Goal: Transaction & Acquisition: Purchase product/service

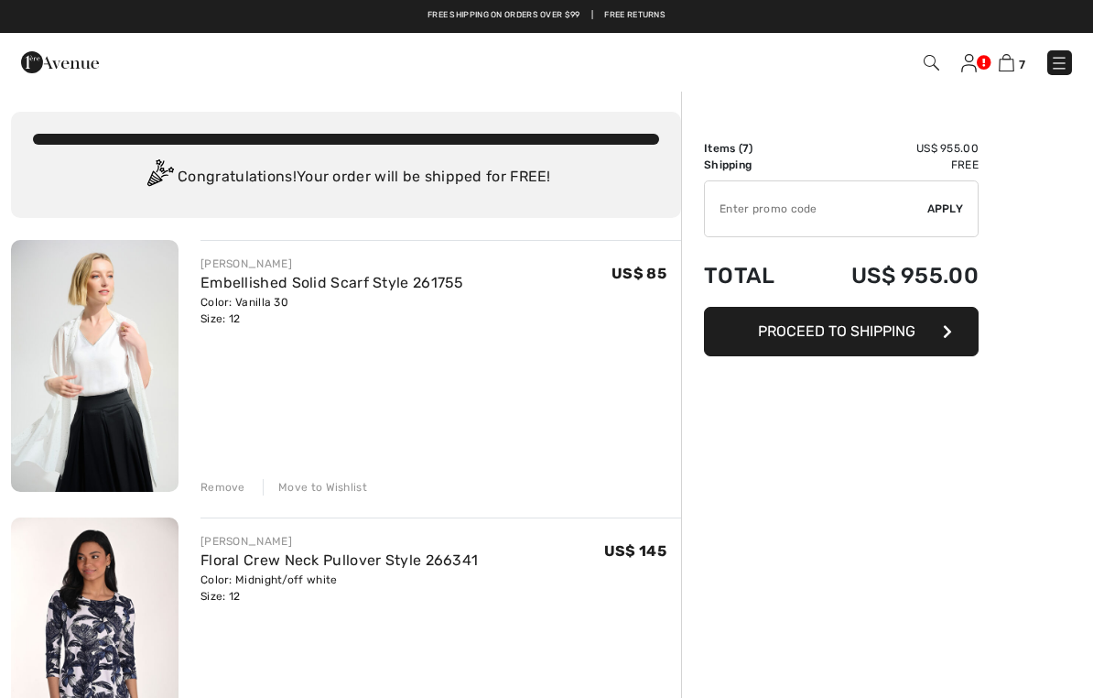
checkbox input "true"
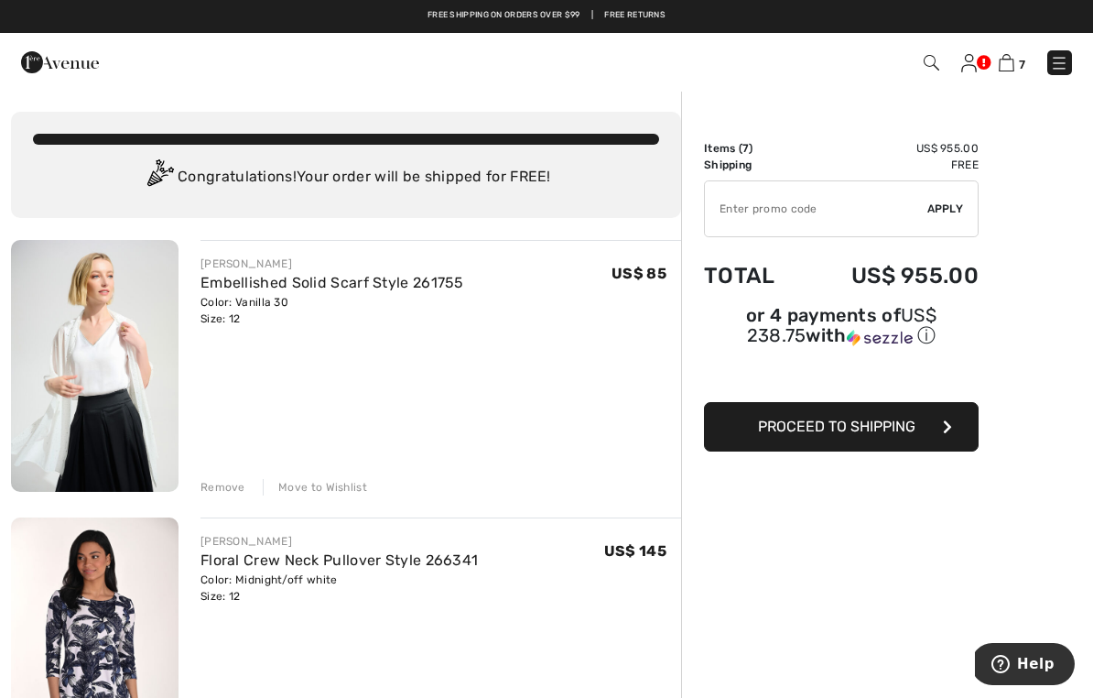
click at [1002, 70] on img at bounding box center [1007, 62] width 16 height 17
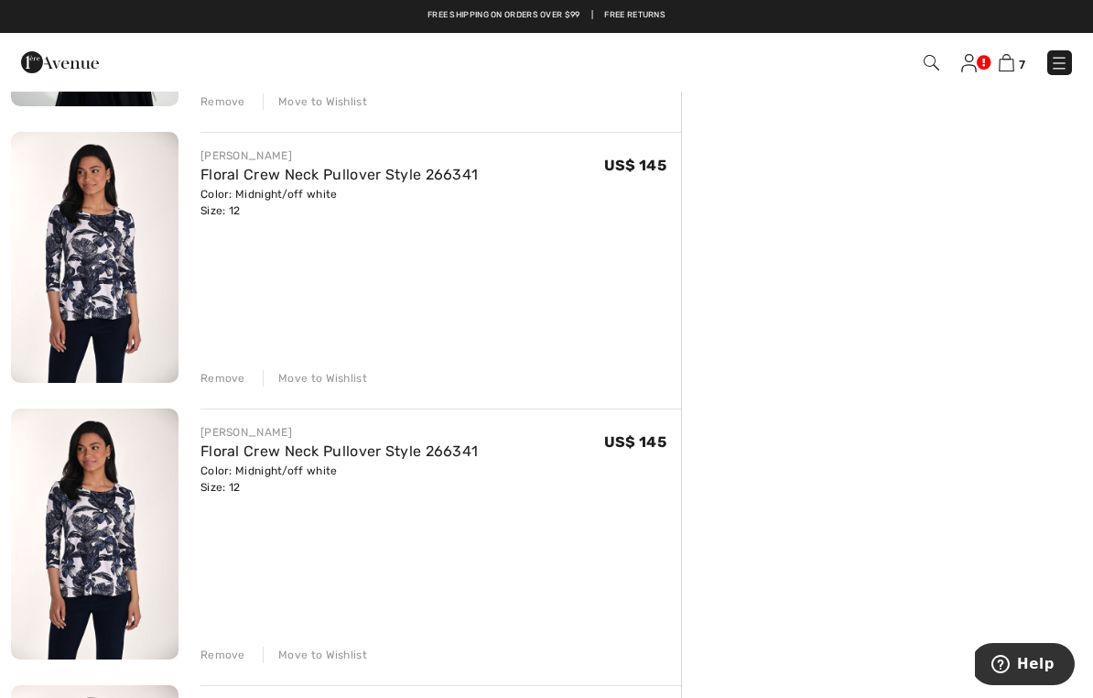
scroll to position [392, 0]
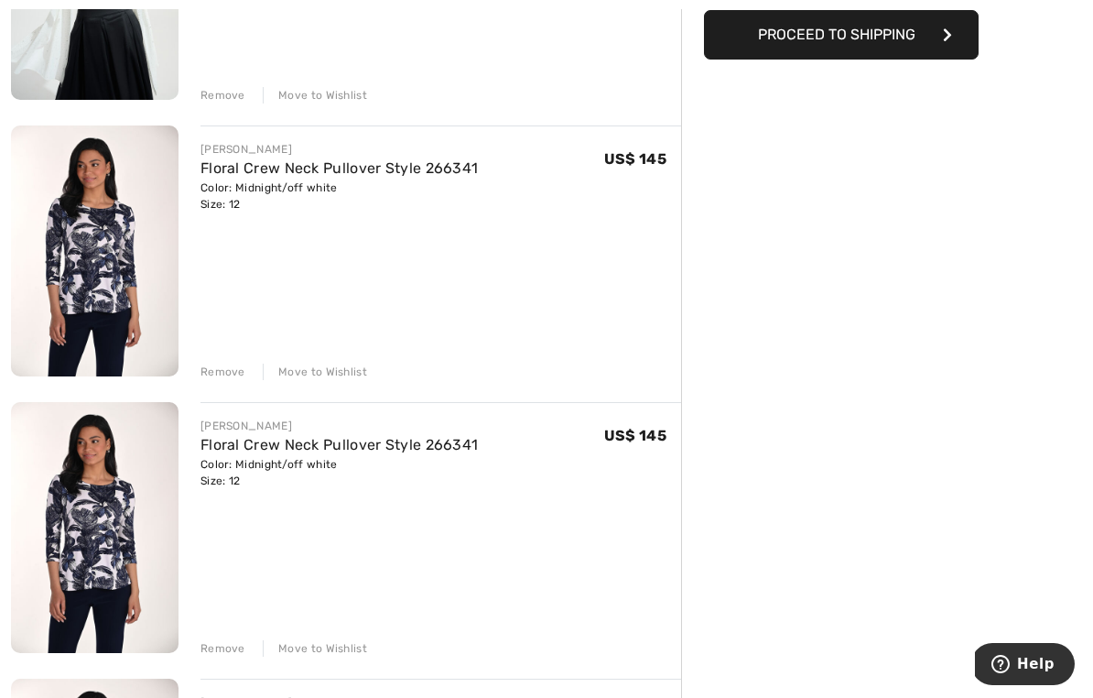
click at [237, 193] on div "Color: Midnight/off white Size: 12" at bounding box center [338, 195] width 277 height 33
click at [243, 219] on div "[PERSON_NAME] Floral Crew Neck Pullover Style 266341 Color: Midnight/off white …" at bounding box center [440, 252] width 481 height 254
click at [223, 200] on div "Color: Midnight/off white Size: 12" at bounding box center [338, 195] width 277 height 33
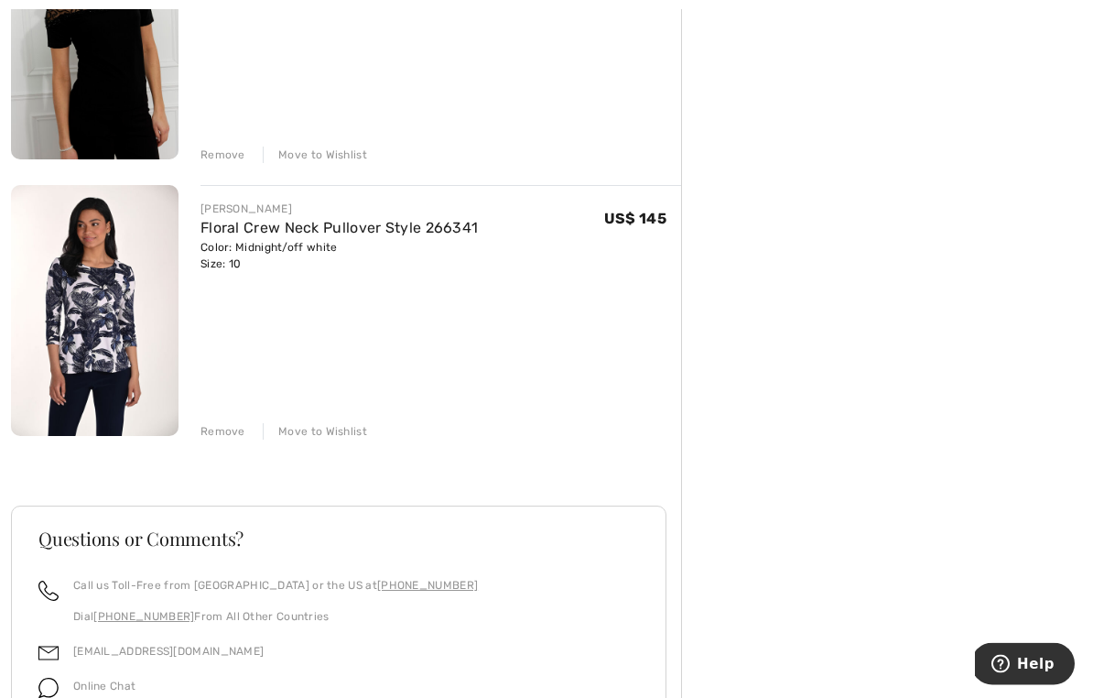
scroll to position [1718, 0]
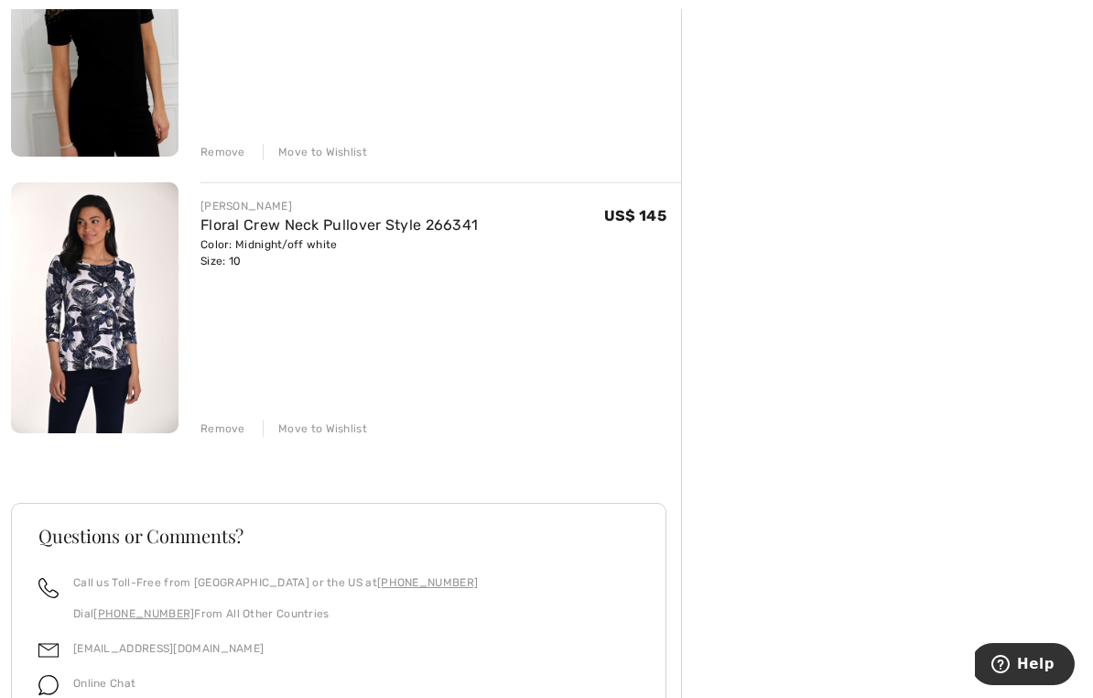
click at [222, 418] on div "Remove Move to Wishlist" at bounding box center [440, 427] width 481 height 20
click at [233, 427] on div "Remove" at bounding box center [222, 428] width 45 height 16
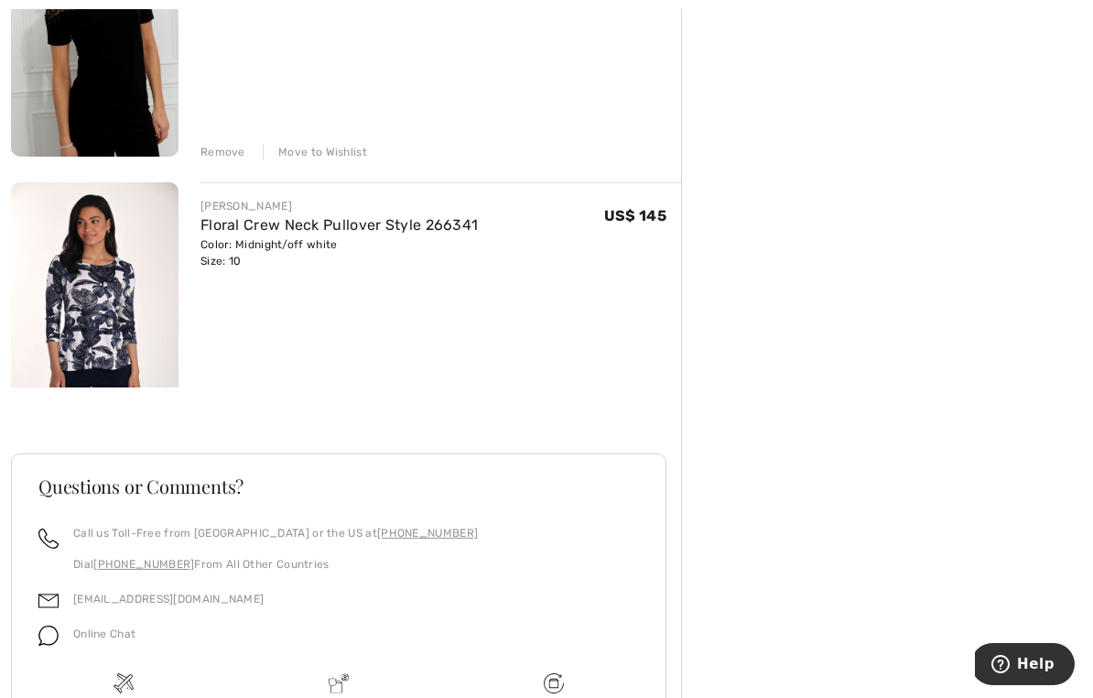
scroll to position [1625, 0]
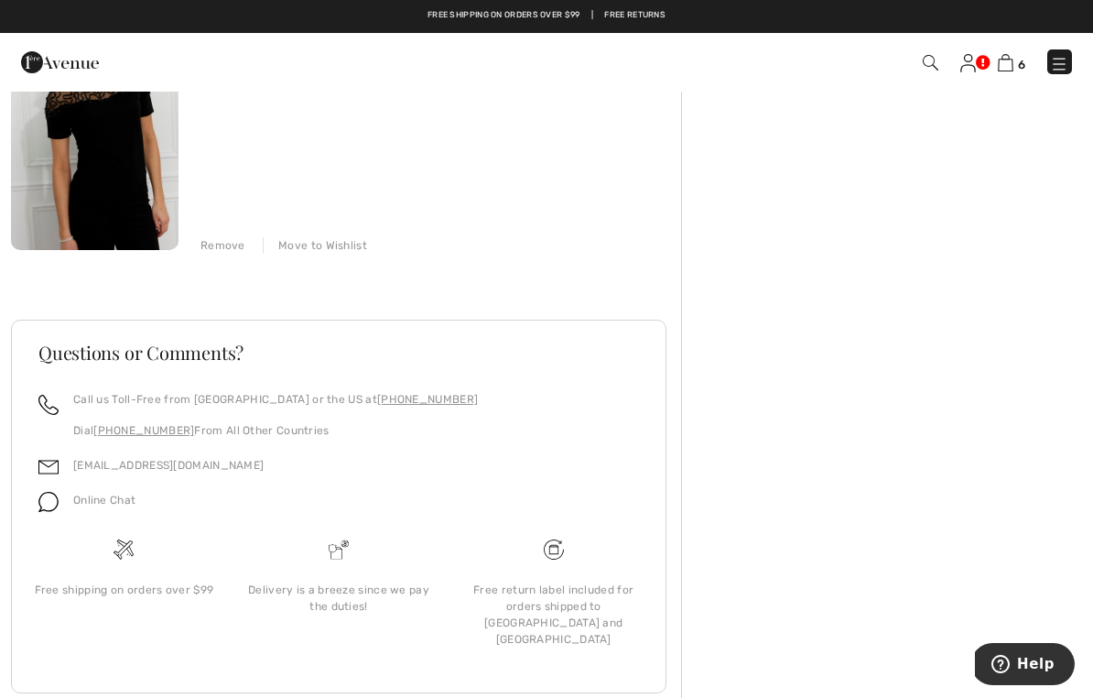
click at [232, 243] on div "Remove" at bounding box center [222, 245] width 45 height 16
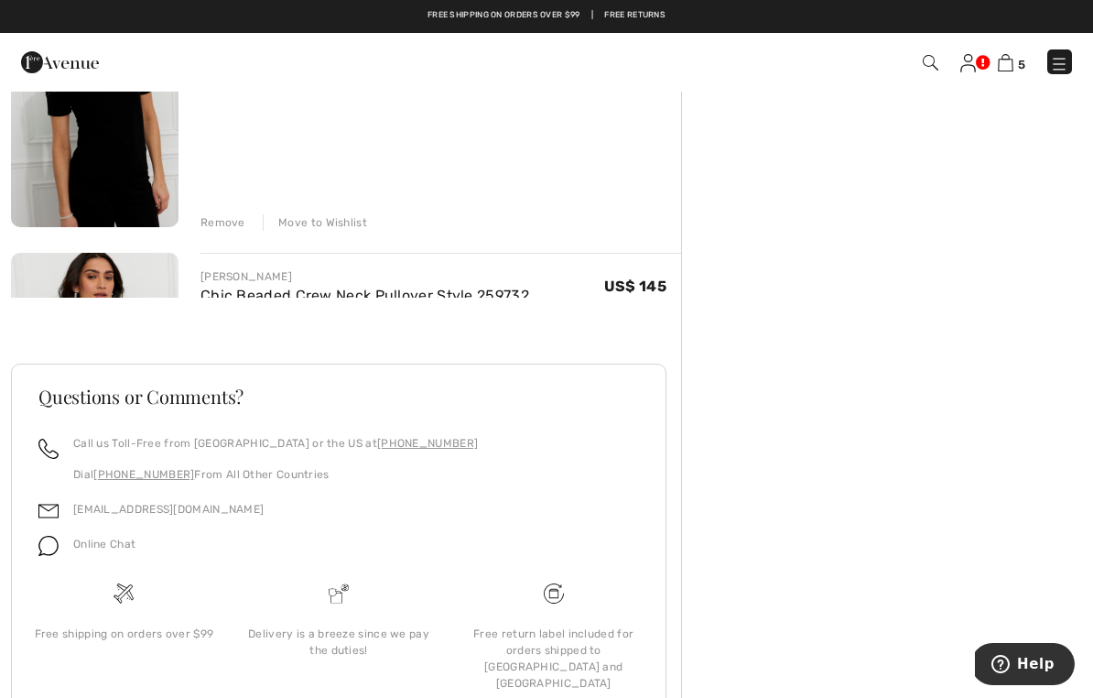
scroll to position [1347, 0]
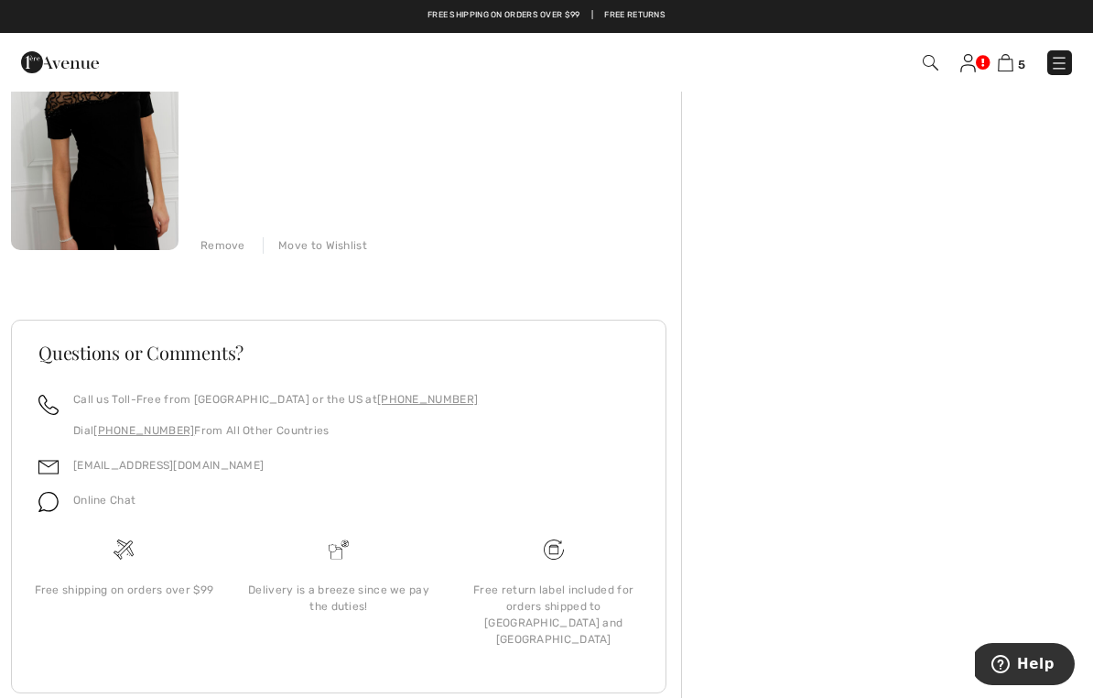
click at [234, 243] on div "Remove" at bounding box center [222, 245] width 45 height 16
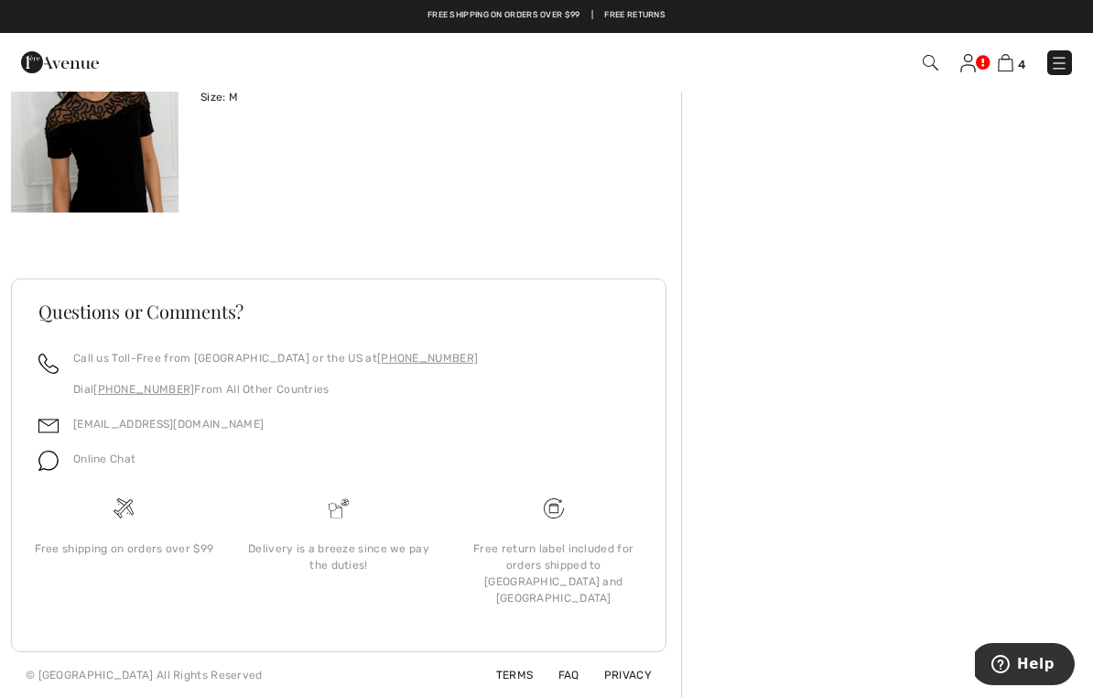
scroll to position [1071, 0]
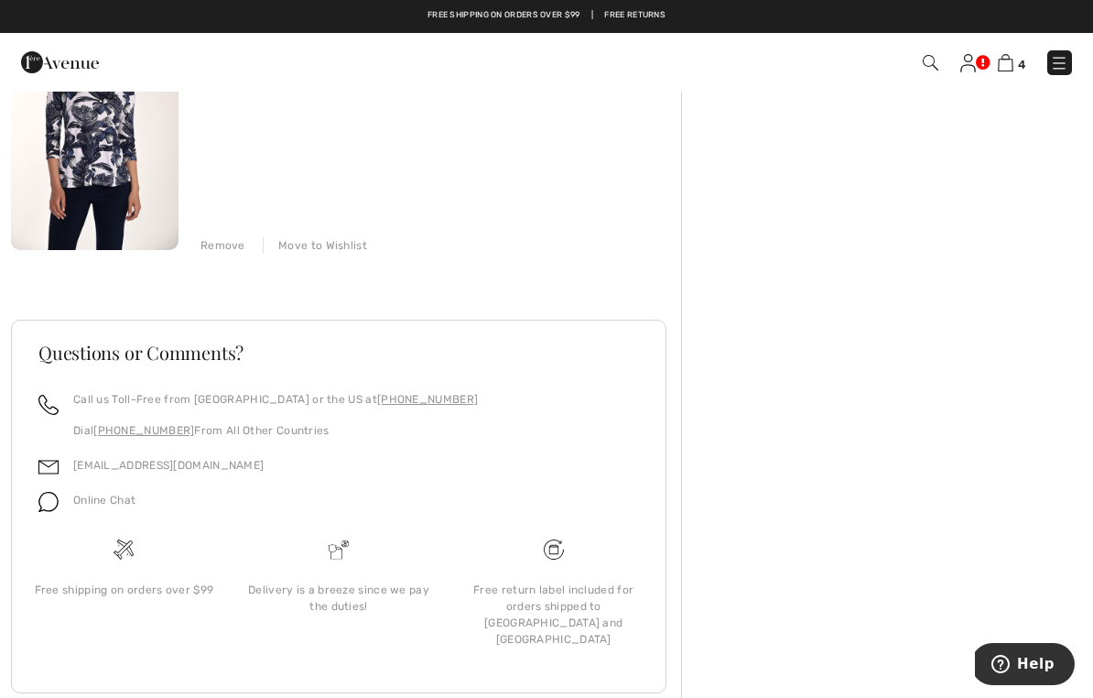
click at [229, 244] on div "Remove" at bounding box center [222, 245] width 45 height 16
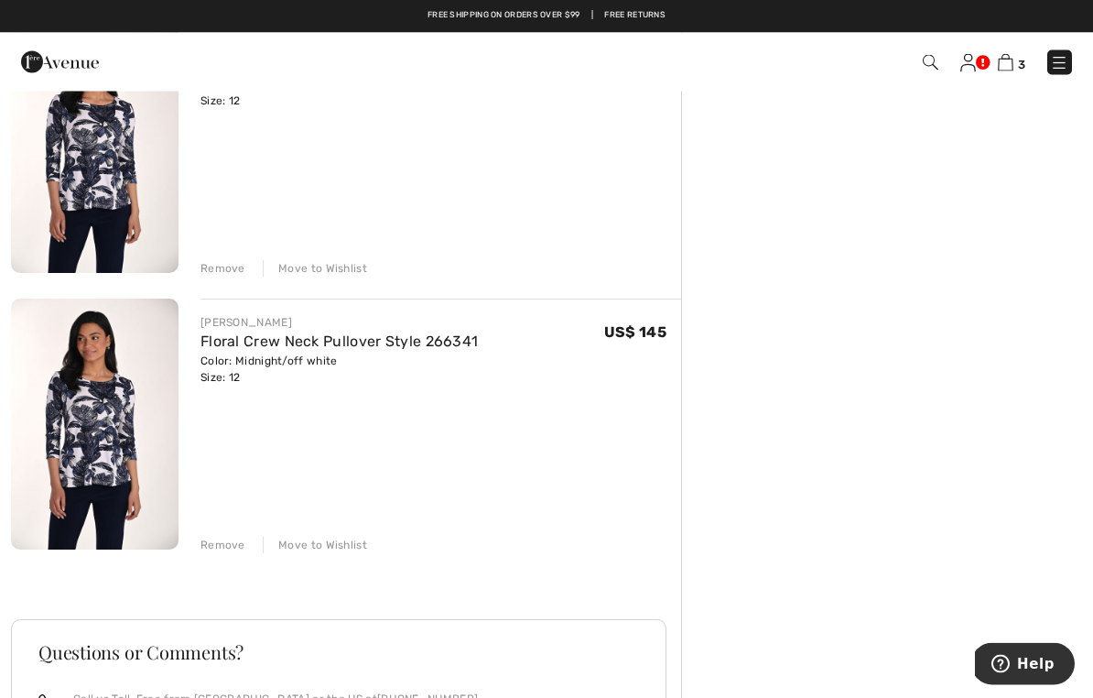
scroll to position [503, 0]
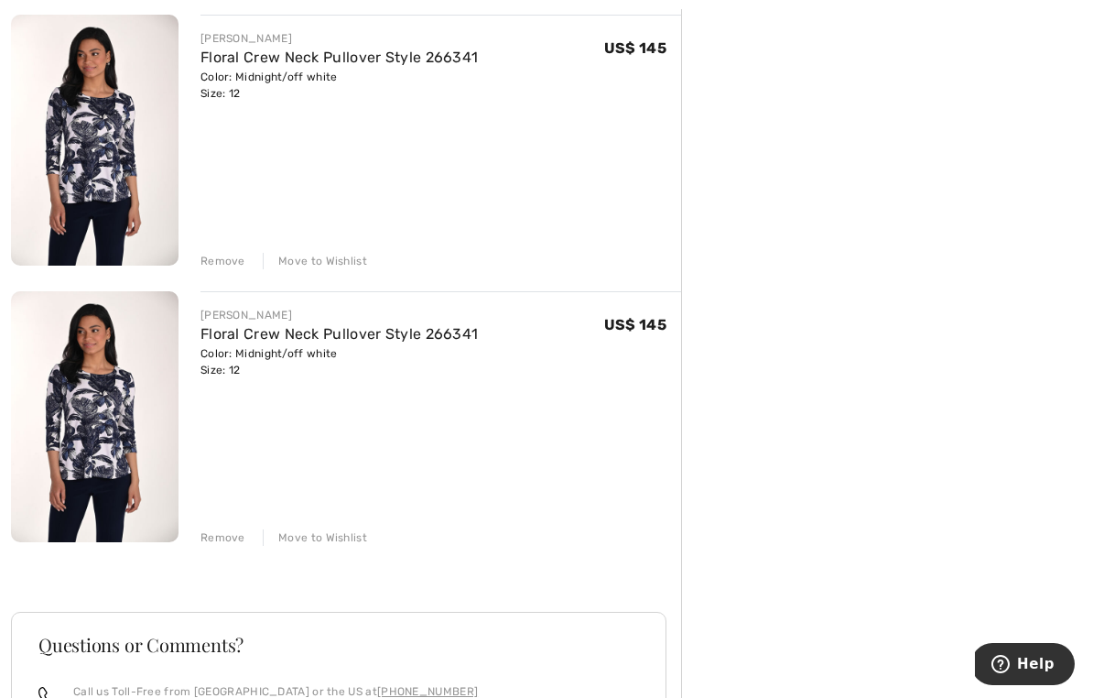
click at [230, 540] on div "Remove" at bounding box center [222, 537] width 45 height 16
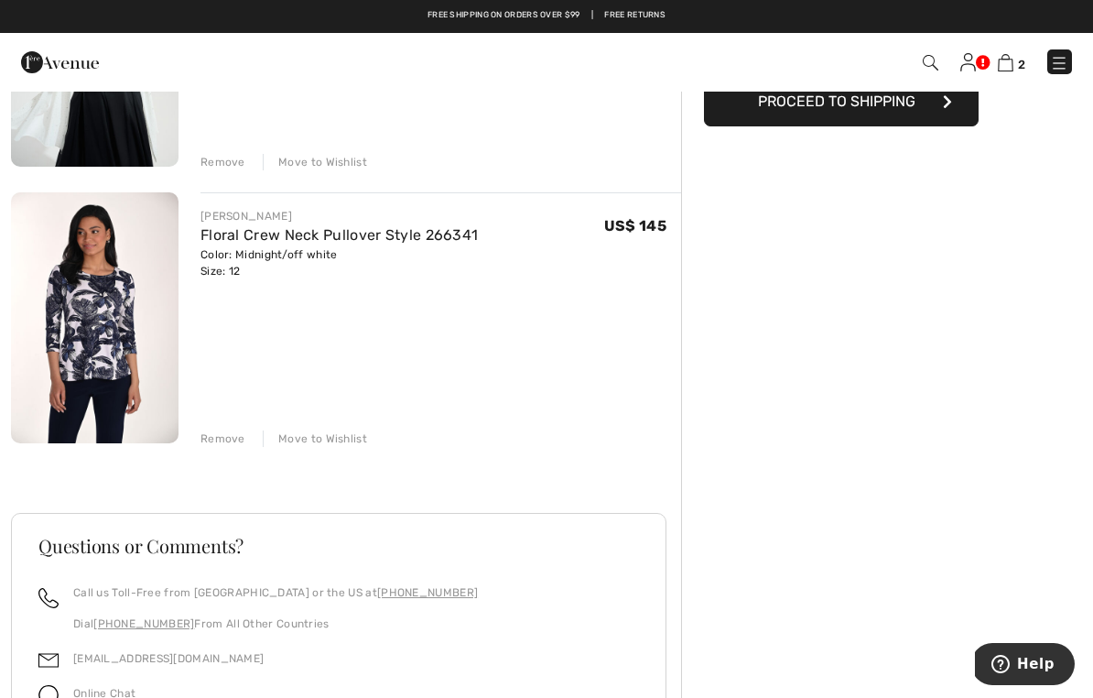
scroll to position [319, 0]
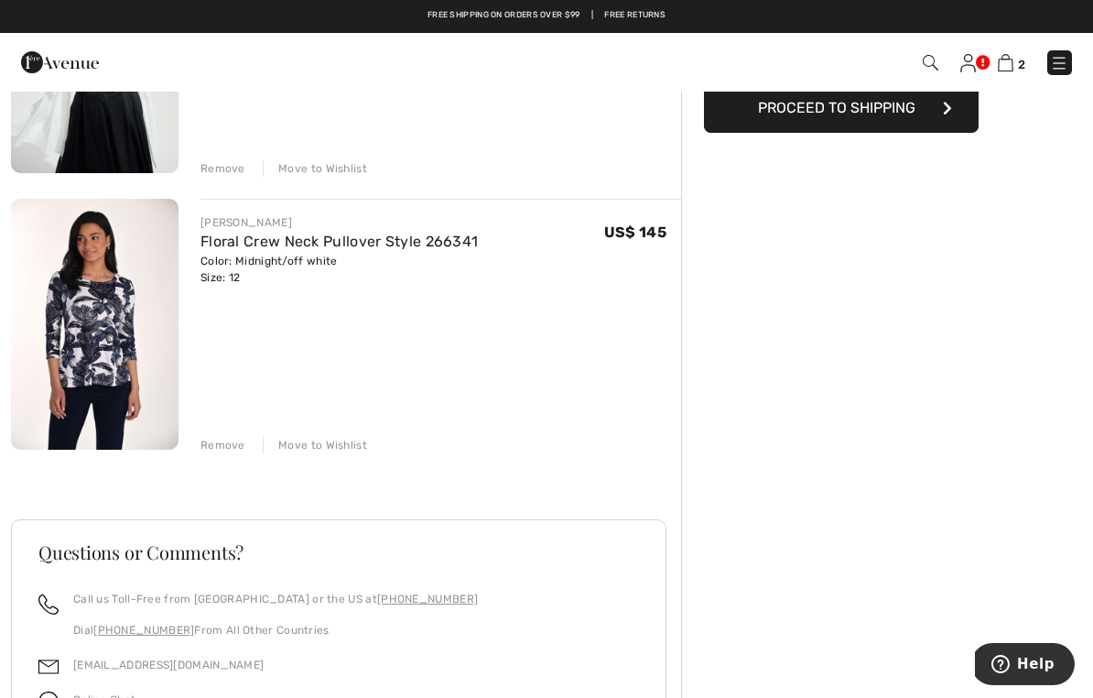
click at [116, 305] on img at bounding box center [95, 324] width 168 height 251
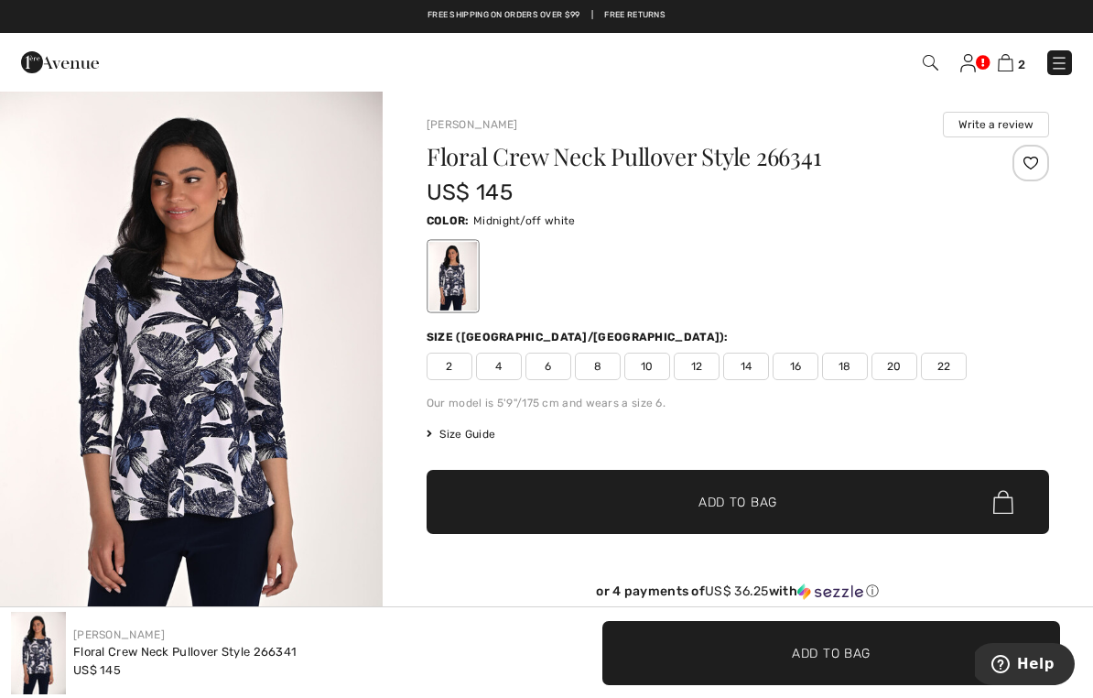
click at [655, 368] on span "10" at bounding box center [647, 365] width 46 height 27
click at [795, 514] on span "✔ Added to Bag Add to Bag" at bounding box center [738, 502] width 622 height 64
click at [1012, 57] on img at bounding box center [1006, 62] width 16 height 17
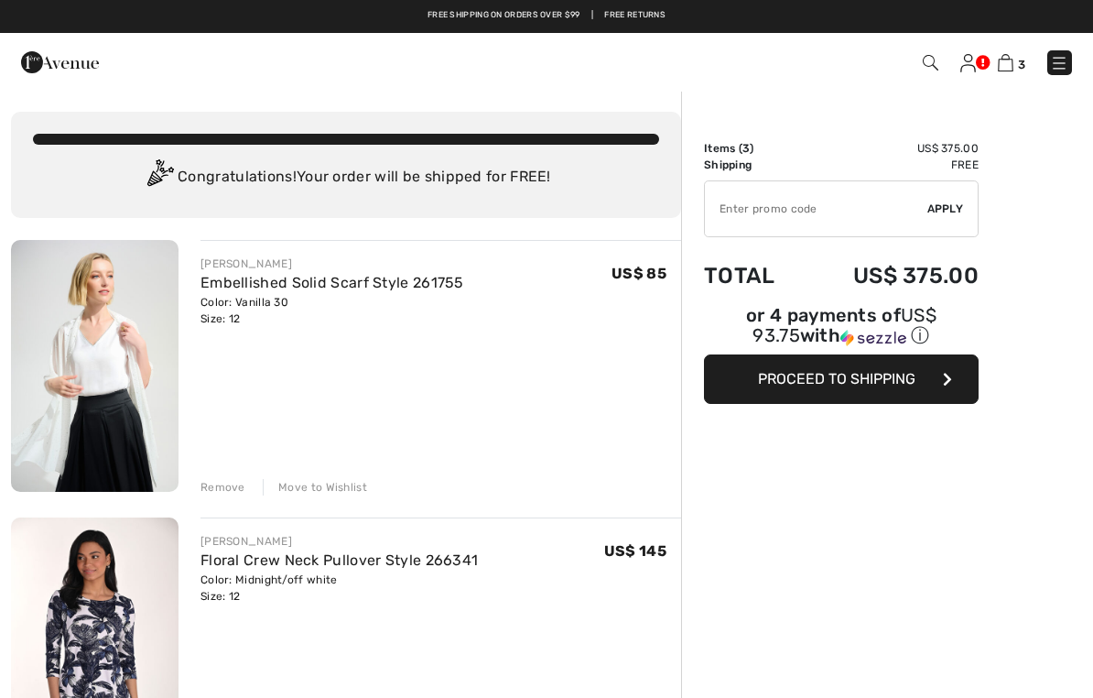
checkbox input "true"
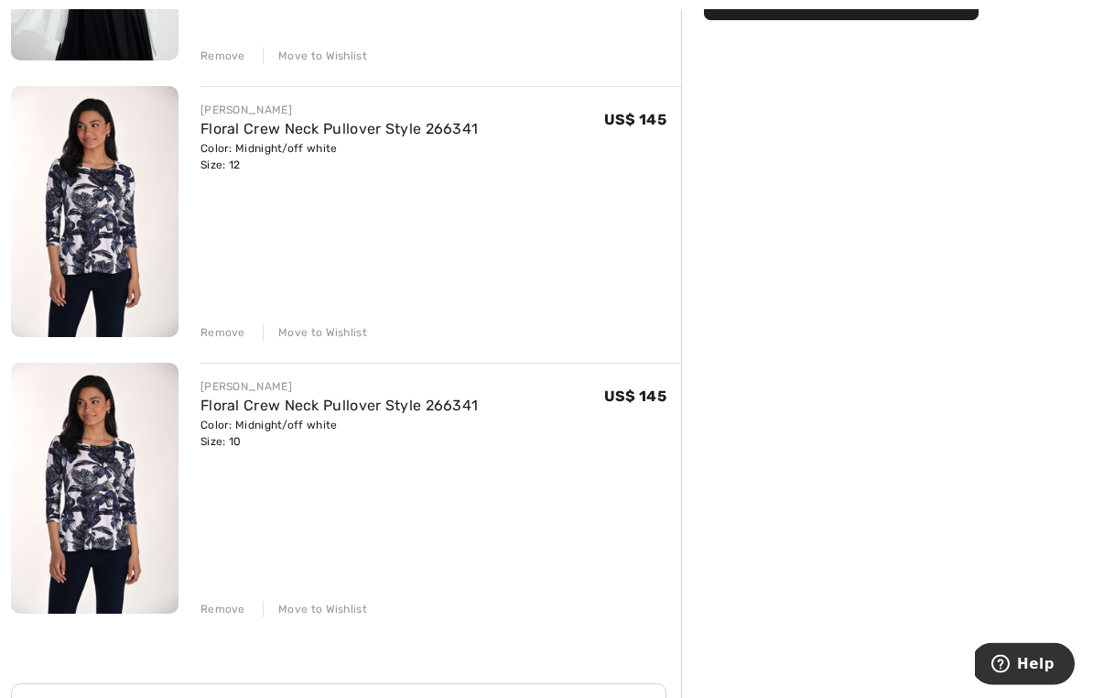
scroll to position [440, 0]
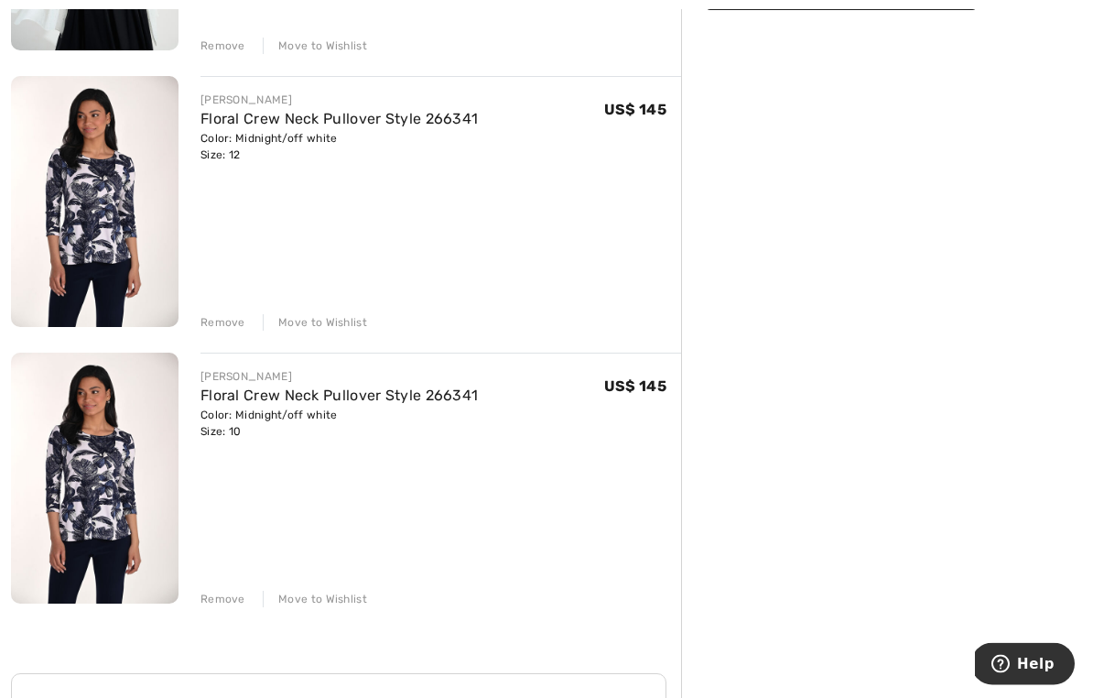
click at [233, 319] on div "Remove" at bounding box center [222, 323] width 45 height 16
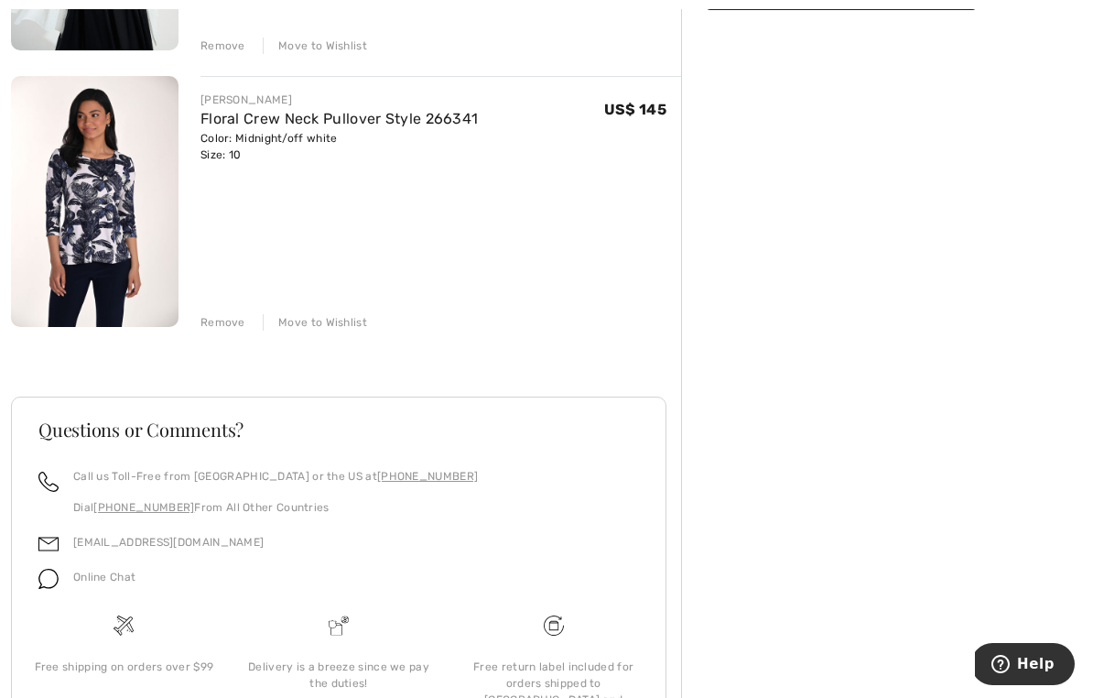
click at [427, 38] on div "Remove Move to Wishlist" at bounding box center [440, 44] width 481 height 20
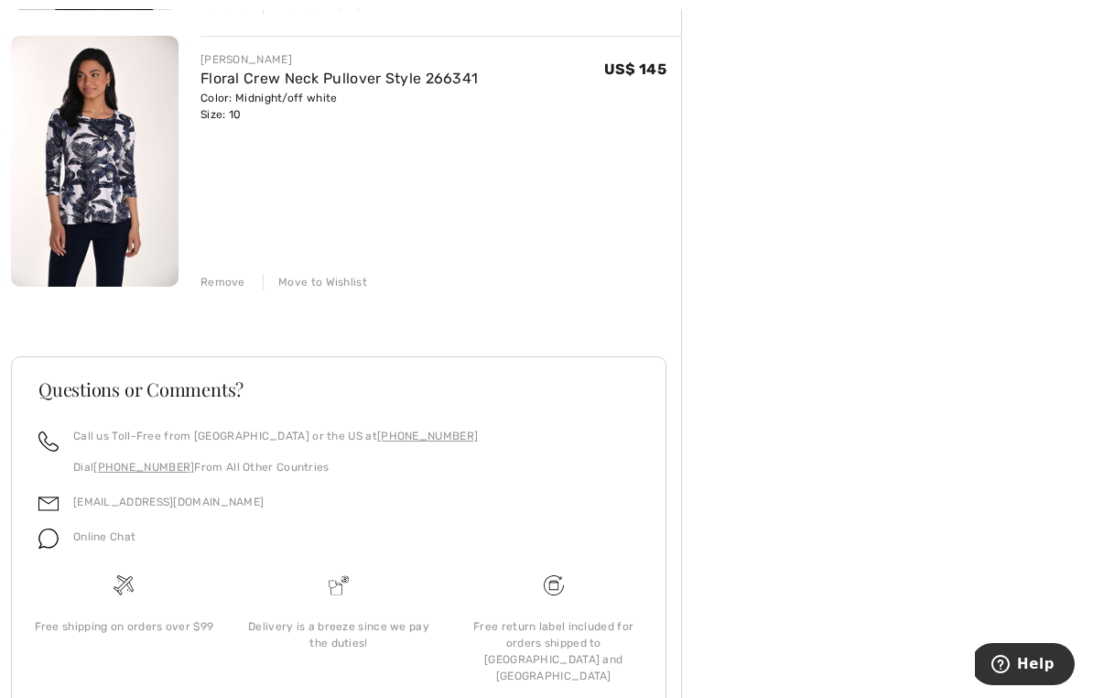
scroll to position [508, 0]
